Goal: Information Seeking & Learning: Learn about a topic

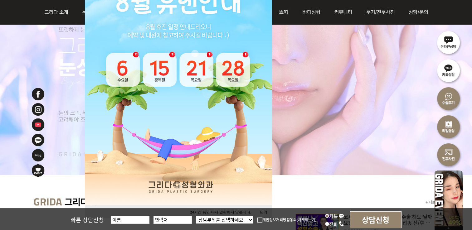
scroll to position [208, 0]
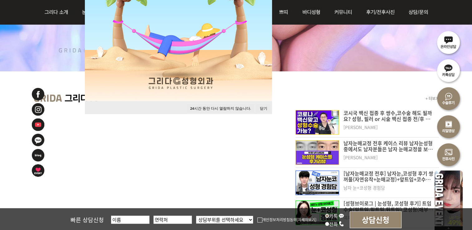
click at [266, 109] on button "닫기" at bounding box center [264, 109] width 14 height 8
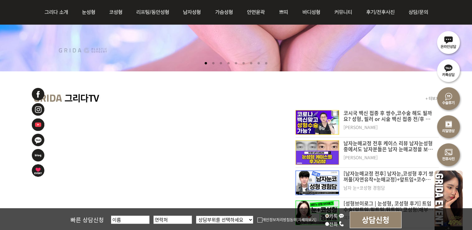
scroll to position [0, 0]
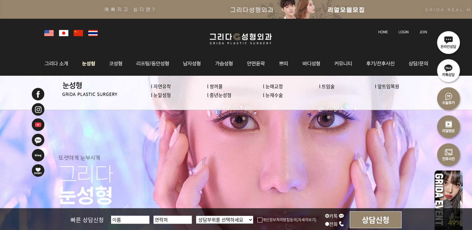
click at [91, 62] on img at bounding box center [89, 63] width 28 height 24
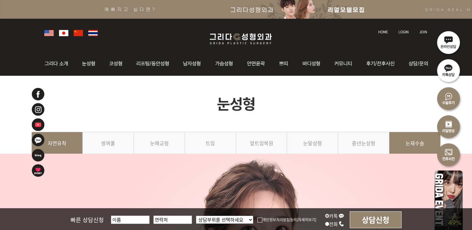
click at [407, 144] on link "눈재수술" at bounding box center [414, 146] width 51 height 28
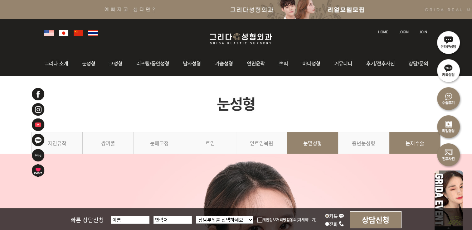
click at [304, 141] on link "눈밑성형" at bounding box center [312, 146] width 51 height 28
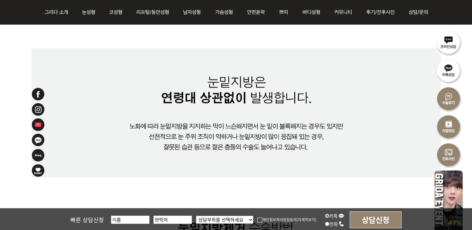
scroll to position [520, 0]
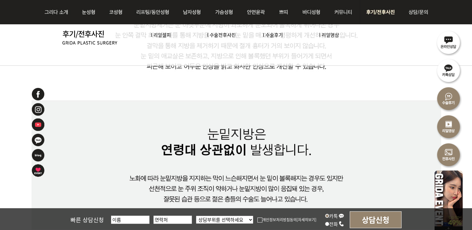
click at [231, 34] on link "l 수술전후사진" at bounding box center [221, 35] width 29 height 7
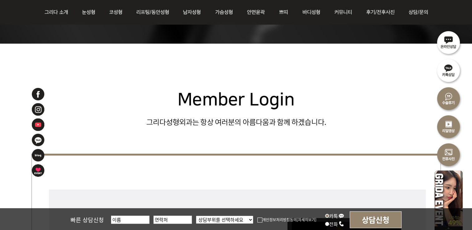
scroll to position [208, 0]
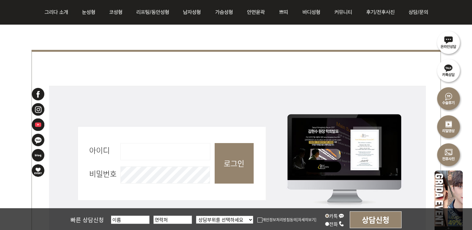
drag, startPoint x: 190, startPoint y: 152, endPoint x: 202, endPoint y: 127, distance: 27.6
click at [190, 152] on input "아이디 필수" at bounding box center [165, 151] width 90 height 17
type input "jdy6916"
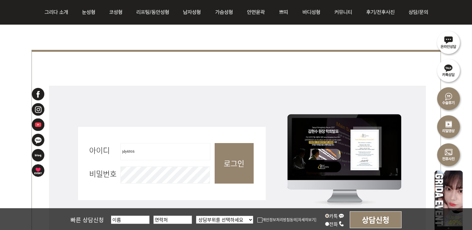
click at [215, 143] on input "로그인" at bounding box center [234, 163] width 39 height 41
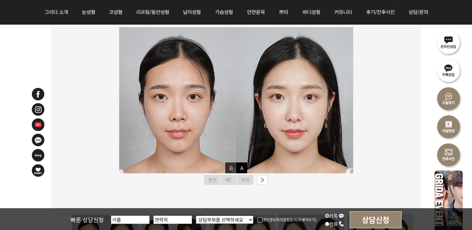
scroll to position [52, 0]
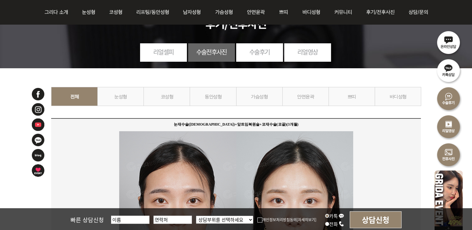
click at [140, 98] on link "눈성형" at bounding box center [120, 96] width 46 height 19
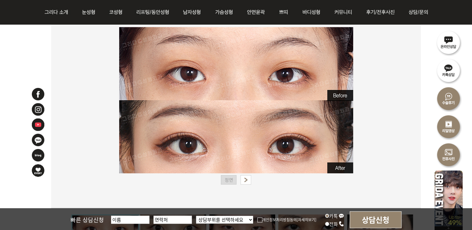
scroll to position [312, 0]
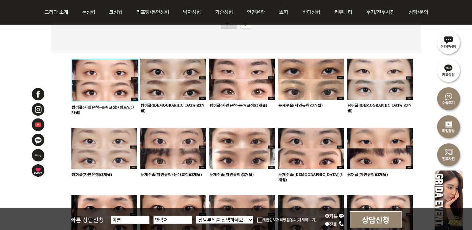
click at [260, 153] on img at bounding box center [242, 148] width 66 height 41
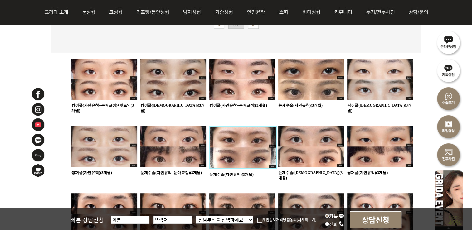
scroll to position [364, 0]
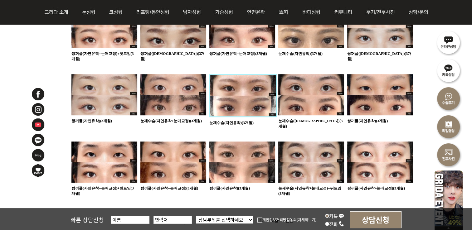
click at [301, 99] on img at bounding box center [311, 94] width 66 height 41
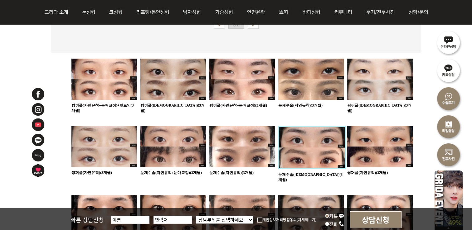
scroll to position [416, 0]
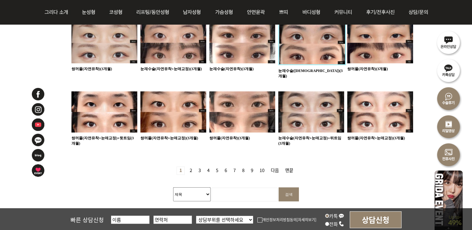
click at [313, 109] on img at bounding box center [311, 111] width 66 height 41
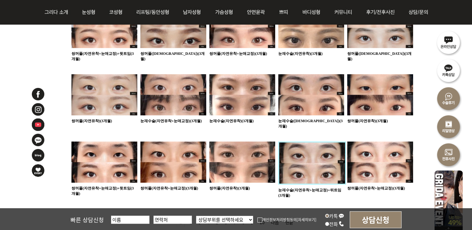
scroll to position [416, 0]
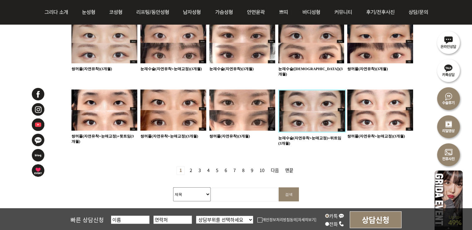
click at [192, 167] on link "2 페이지" at bounding box center [190, 171] width 7 height 8
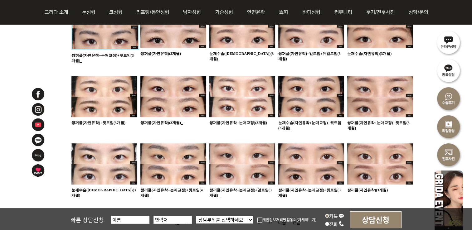
scroll to position [416, 0]
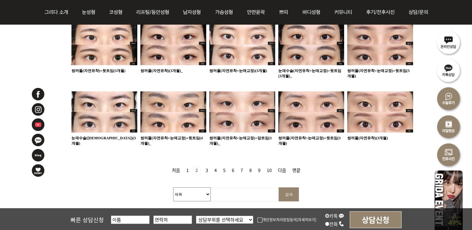
drag, startPoint x: 222, startPoint y: 185, endPoint x: 220, endPoint y: 181, distance: 4.4
click at [222, 188] on input "검색어 필수" at bounding box center [245, 195] width 66 height 14
type input "w"
type input "재수술"
click at [279, 188] on input "검색" at bounding box center [289, 195] width 20 height 14
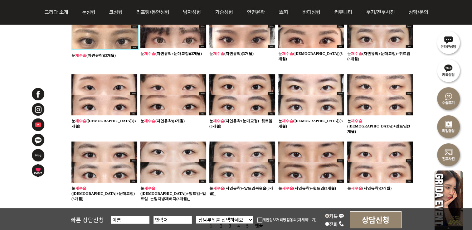
scroll to position [468, 0]
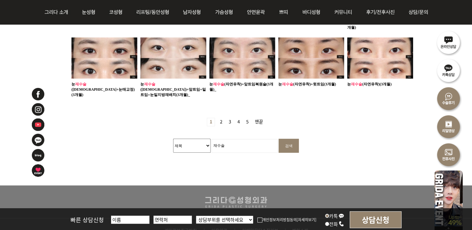
click at [223, 118] on link "2 페이지" at bounding box center [220, 122] width 7 height 8
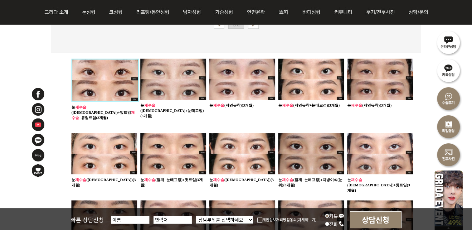
scroll to position [364, 0]
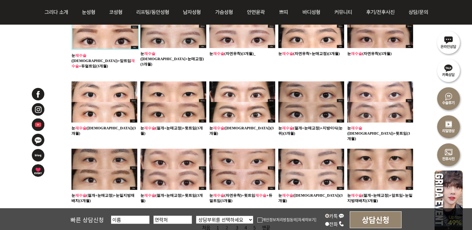
click at [29, 193] on div "수술전후사진 목록 수술전후사진 카테고리 전체 눈성형 코성형 동안성형 가슴성형 안면윤곽 쁘띠 바디성형 눈재수술(절개)+앞트임재수술+듀얼트임(3개…" at bounding box center [236, 23] width 472 height 535
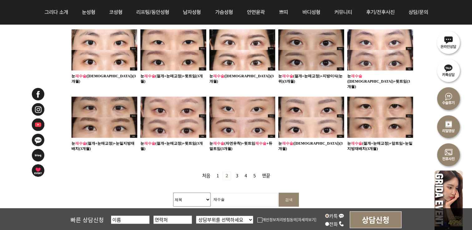
click at [237, 172] on link "3 페이지" at bounding box center [236, 176] width 7 height 8
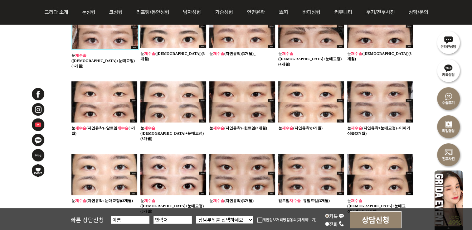
scroll to position [416, 0]
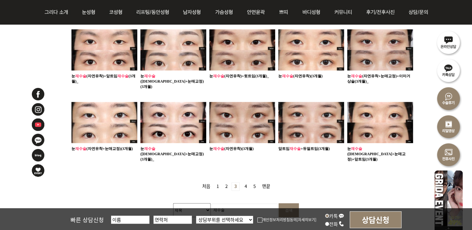
click at [245, 183] on link "4 페이지" at bounding box center [245, 187] width 7 height 8
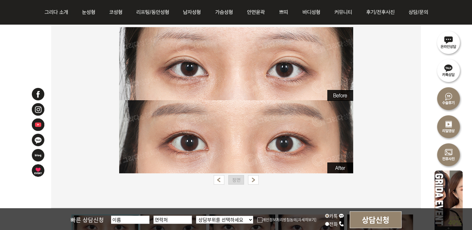
scroll to position [364, 0]
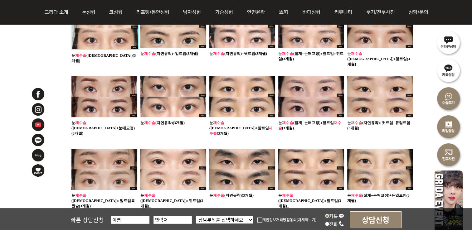
click at [5, 55] on div "수술전후사진 목록 수술전후사진 카테고리 전체 눈성형 코성형 동안성형 가슴성형 안면윤곽 쁘띠 바디성형 눈재수술([DEMOGRAPHIC_DATA]…" at bounding box center [236, 26] width 472 height 541
